Goal: Find specific page/section: Find specific page/section

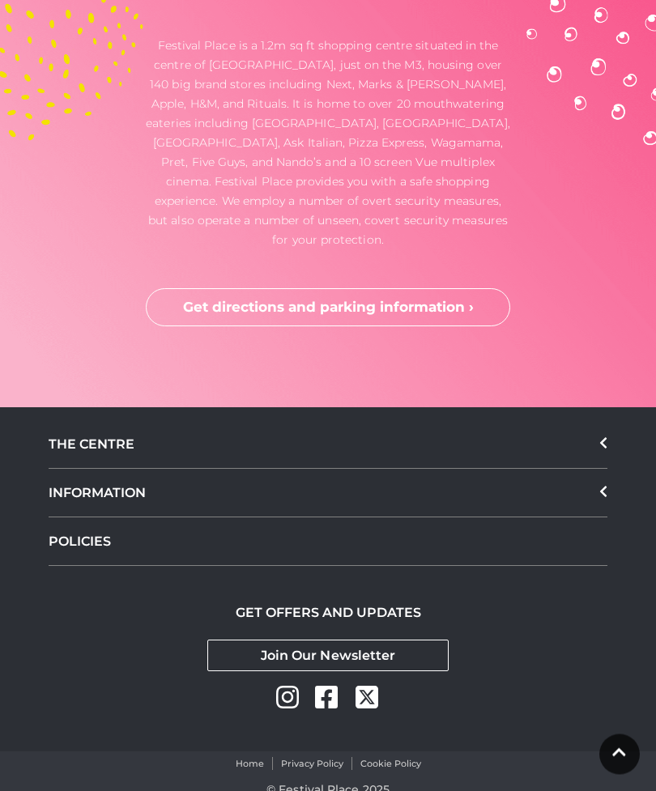
scroll to position [4764, 0]
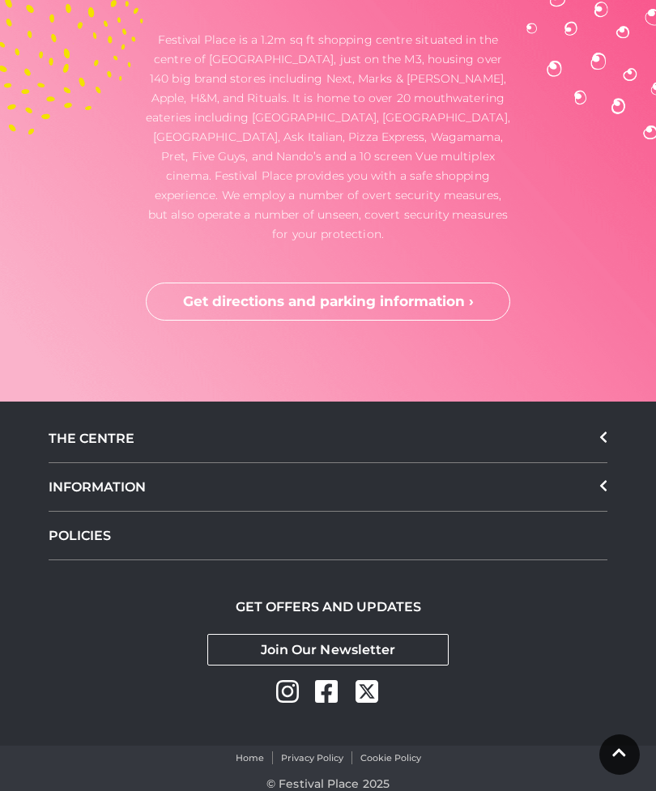
click at [599, 463] on div "THE CENTRE" at bounding box center [328, 439] width 559 height 49
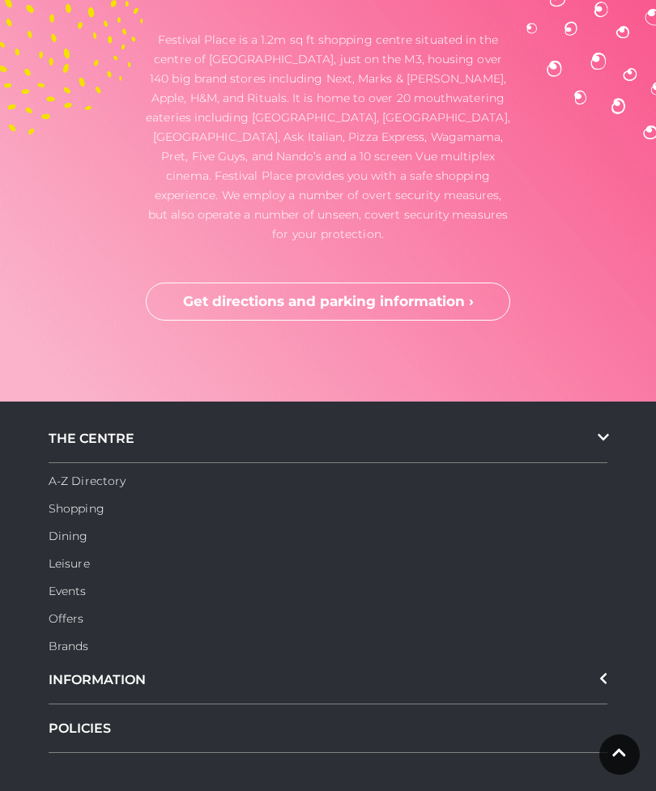
click at [92, 488] on link "A-Z Directory" at bounding box center [87, 481] width 77 height 15
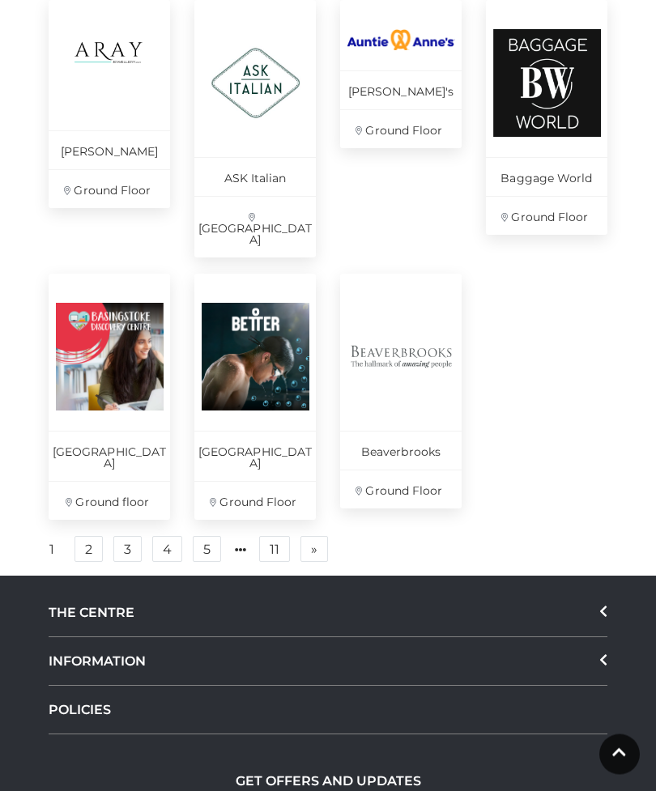
scroll to position [1047, 0]
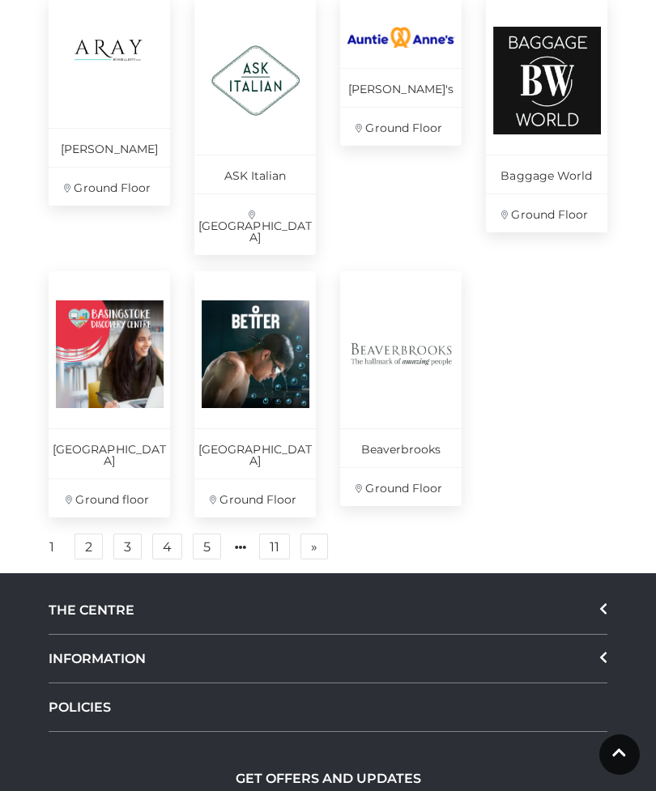
click at [90, 534] on link "2" at bounding box center [89, 547] width 28 height 26
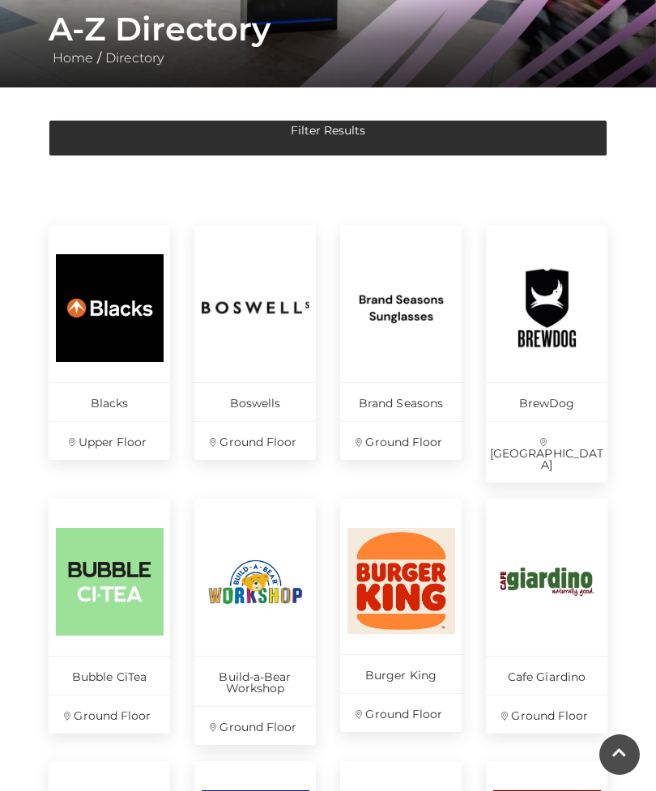
scroll to position [316, 0]
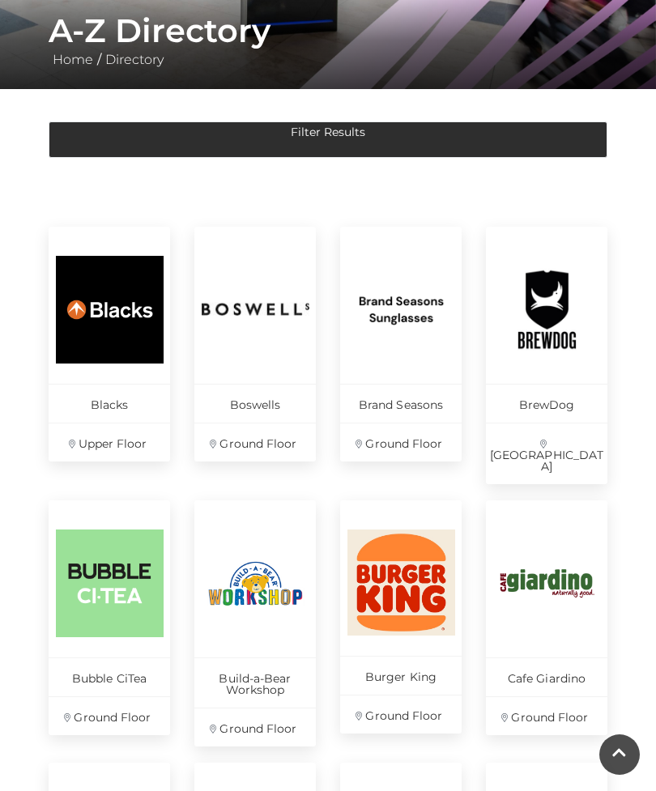
click at [542, 361] on img at bounding box center [547, 310] width 108 height 108
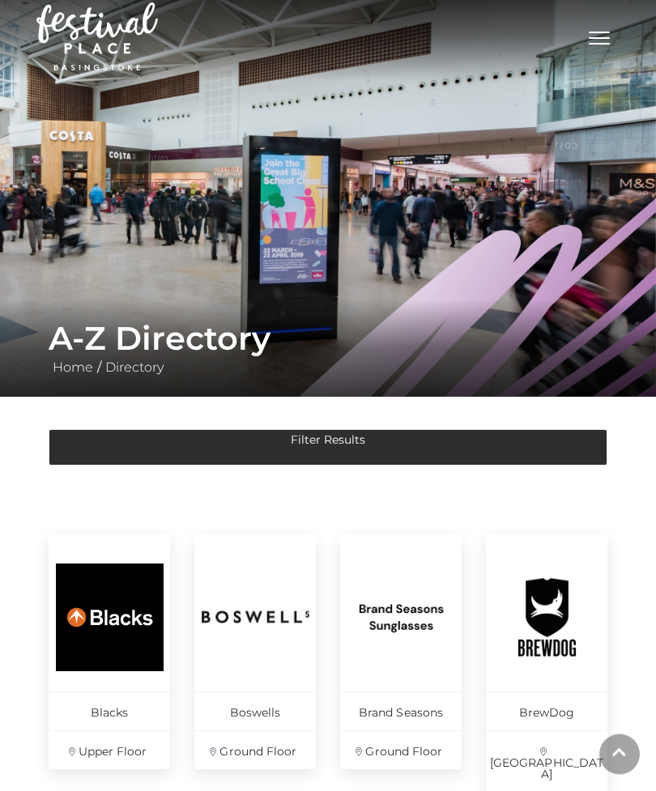
scroll to position [0, 0]
